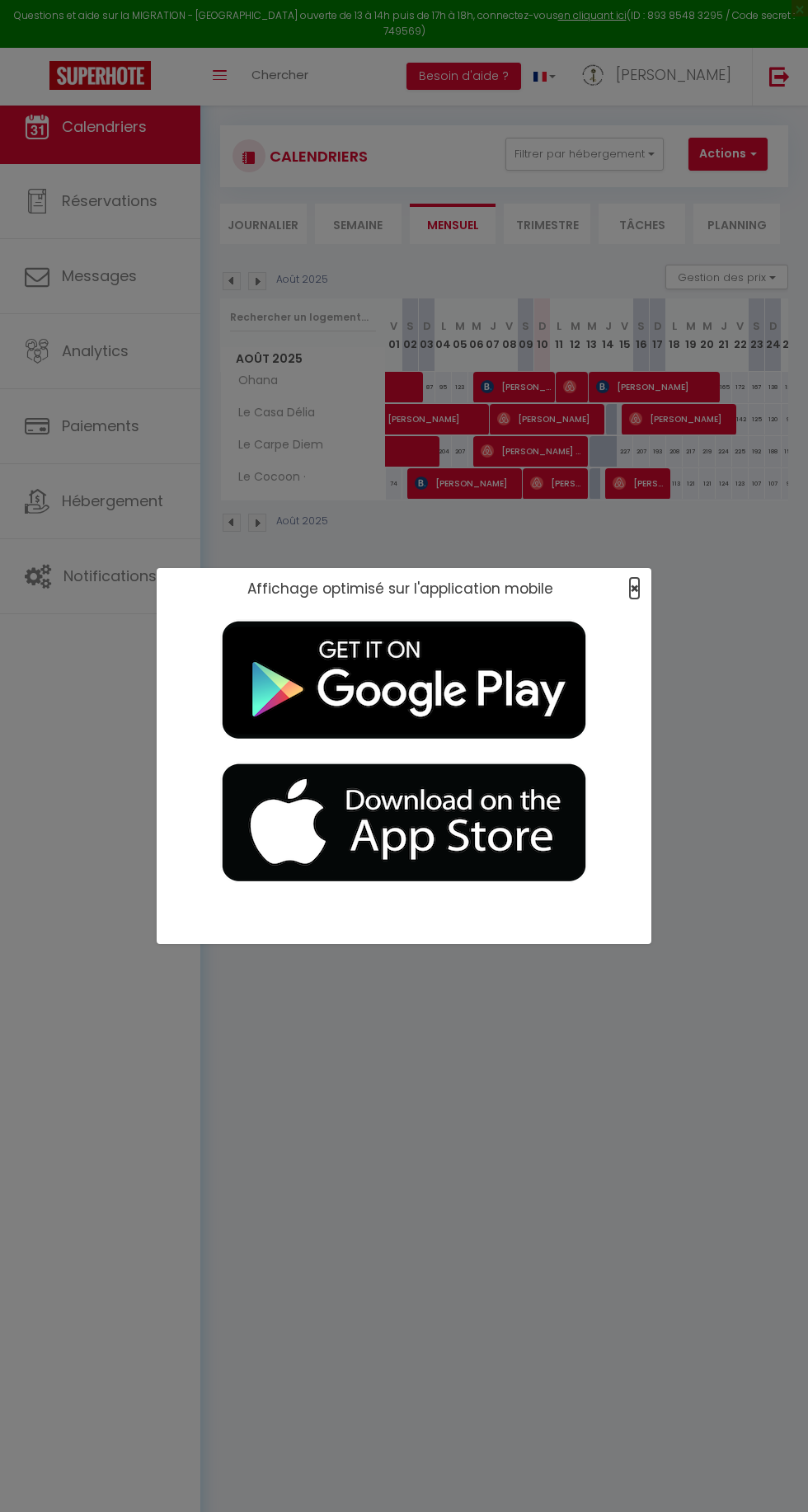
click at [632, 579] on span "×" at bounding box center [634, 588] width 9 height 21
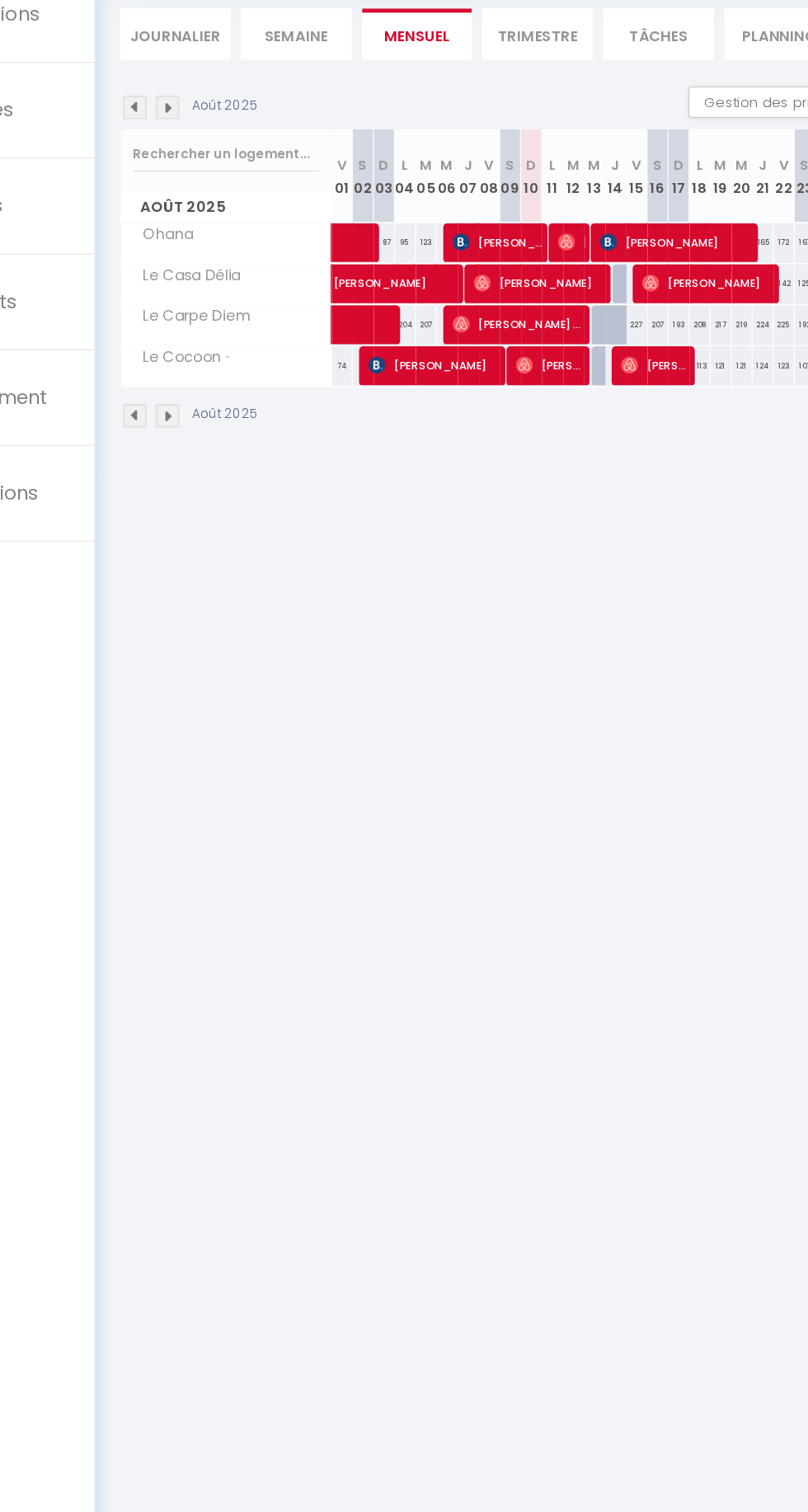
scroll to position [7, 0]
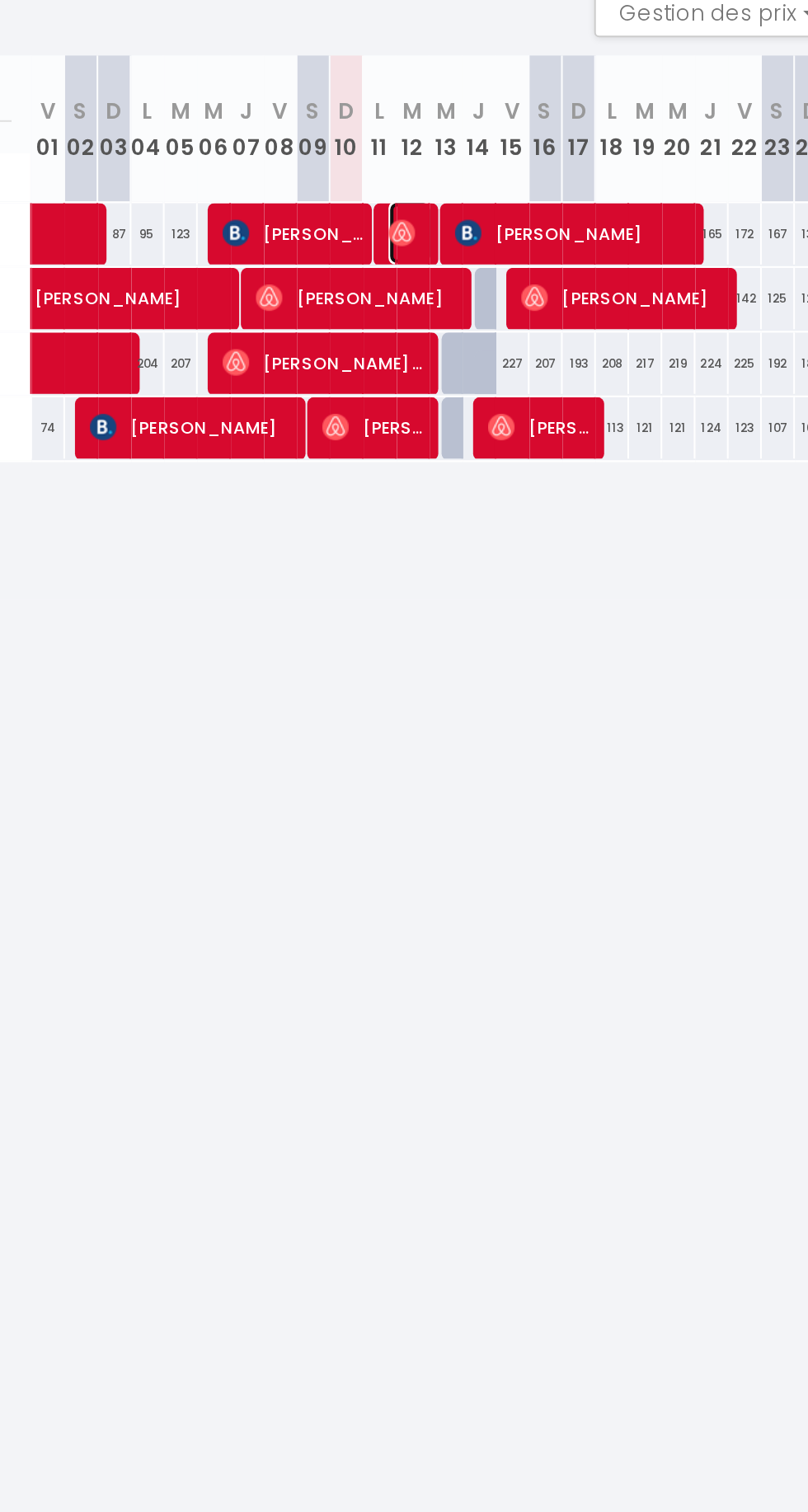
click at [569, 377] on img at bounding box center [569, 378] width 13 height 13
select select "OK"
select select "1"
select select "0"
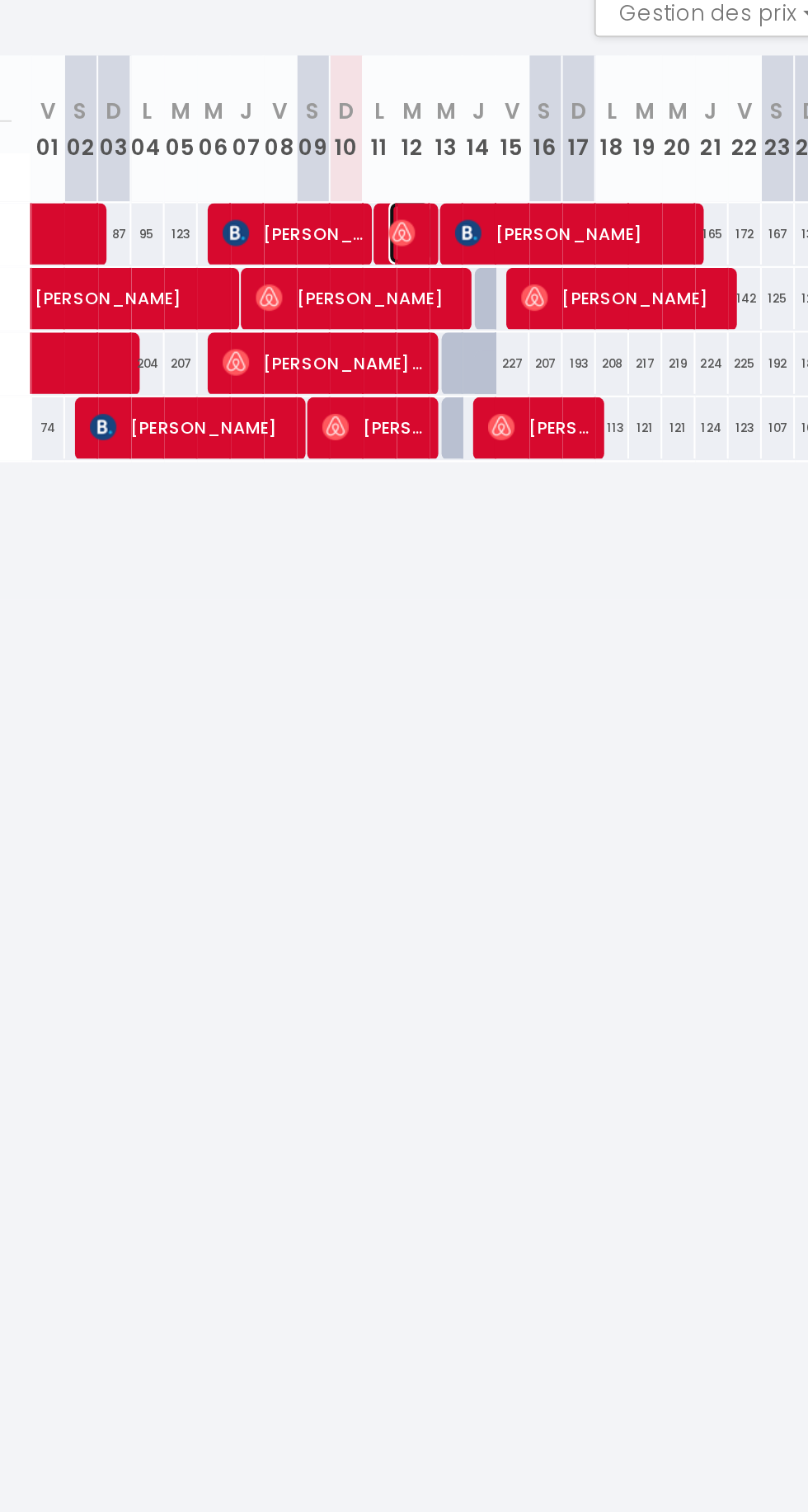
select select "1"
select select
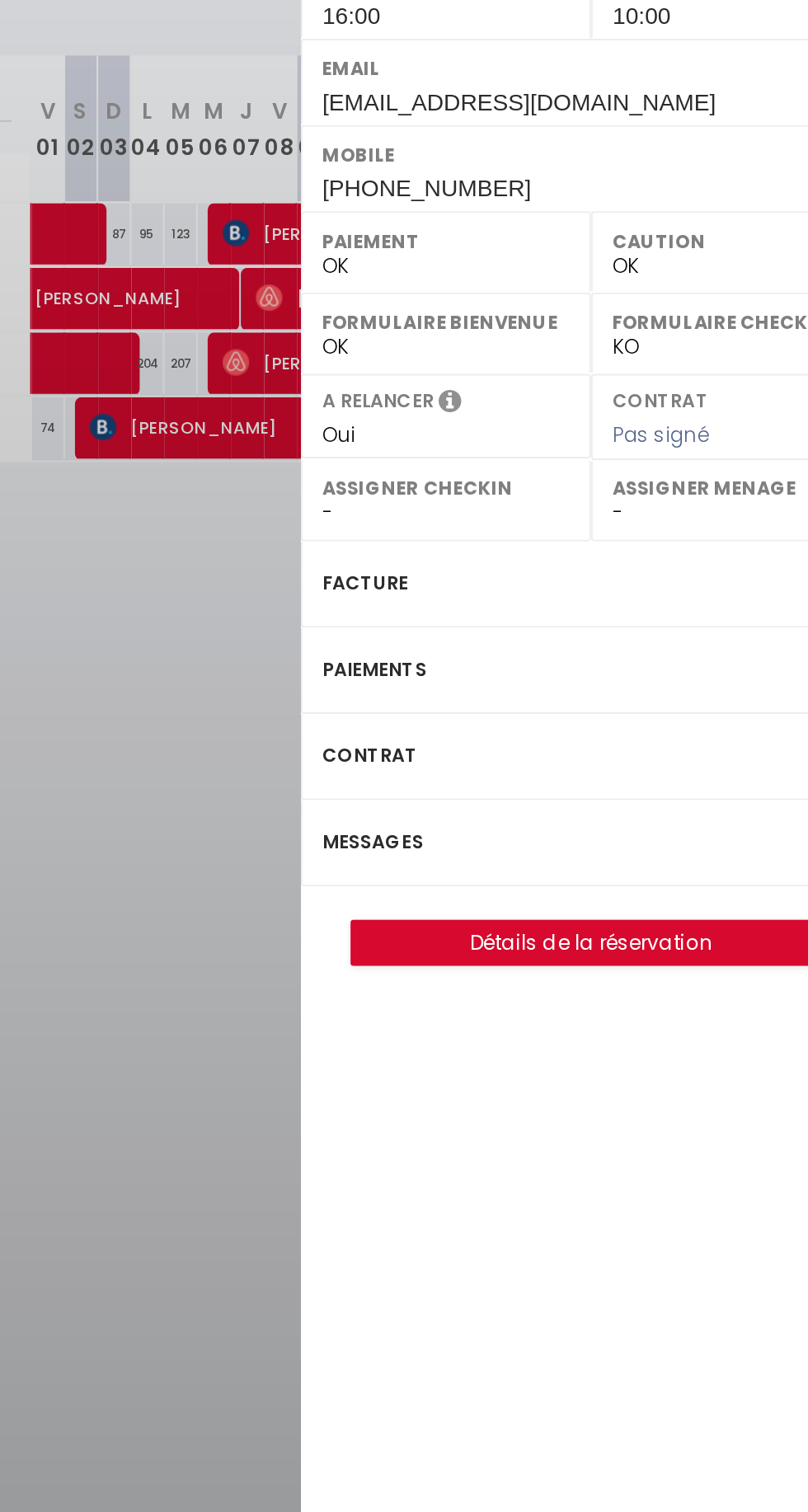
select select "45108"
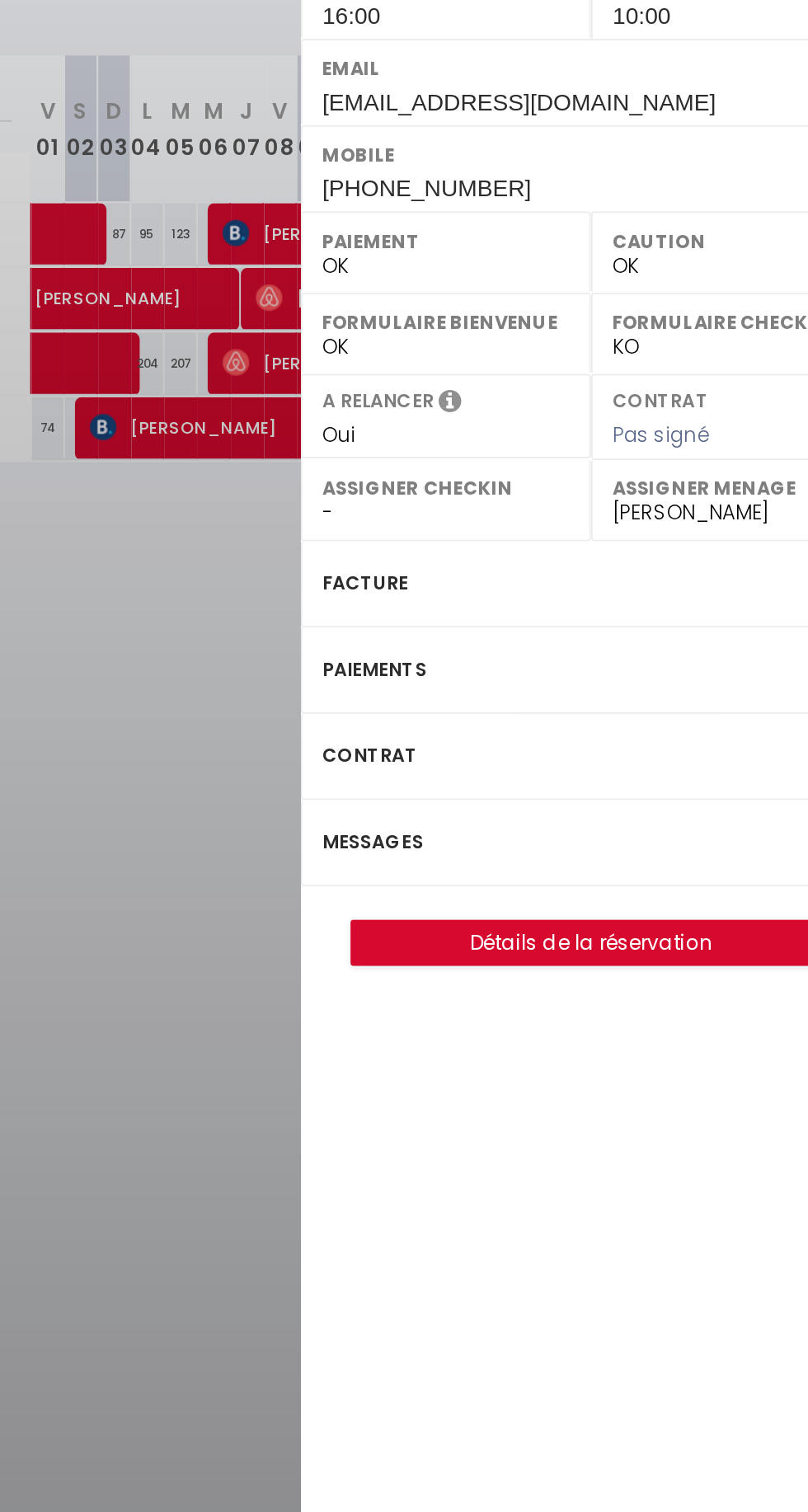
click at [468, 777] on div at bounding box center [404, 756] width 808 height 1512
